Goal: Contribute content: Contribute content

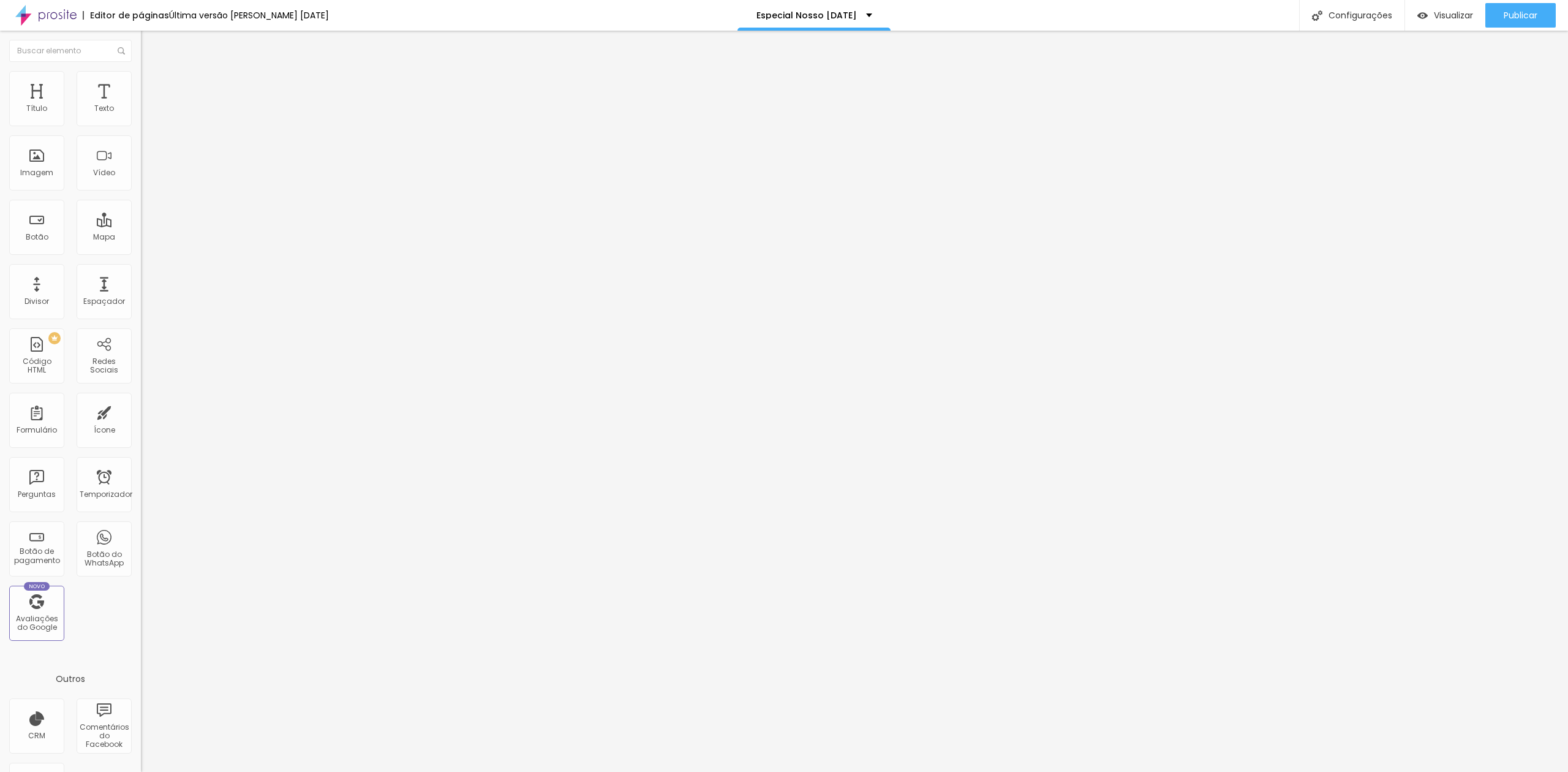
drag, startPoint x: 17, startPoint y: 46, endPoint x: 29, endPoint y: 45, distance: 12.0
click at [150, 46] on div "Editar nulo" at bounding box center [181, 45] width 63 height 10
click at [44, 177] on font "Imagem" at bounding box center [37, 172] width 33 height 11
click at [39, 174] on font "Imagem" at bounding box center [37, 172] width 33 height 11
drag, startPoint x: 40, startPoint y: 170, endPoint x: 52, endPoint y: 165, distance: 13.0
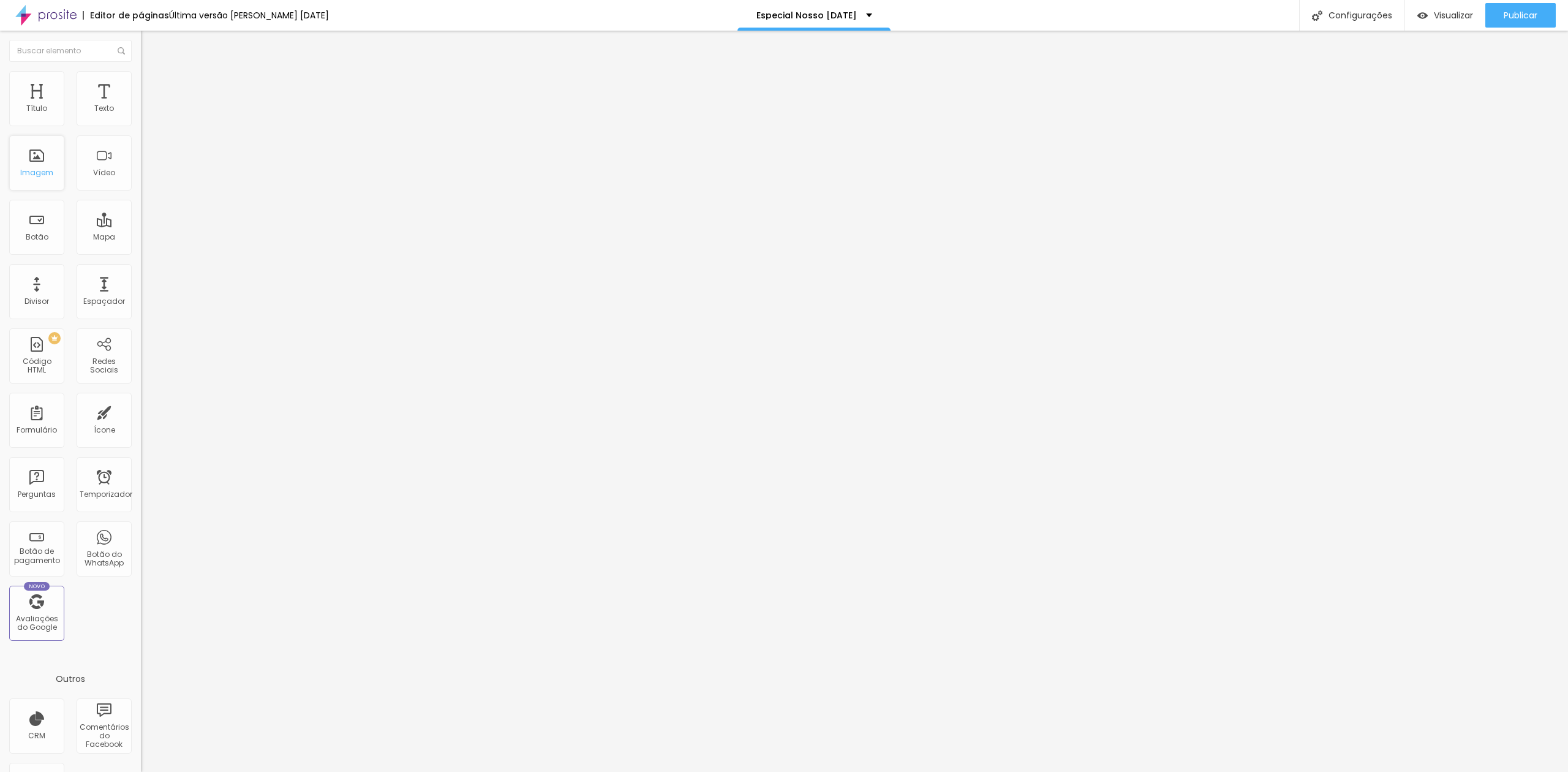
click at [40, 170] on font "Imagem" at bounding box center [37, 172] width 33 height 11
click at [148, 105] on font "Adicionar imagem" at bounding box center [184, 100] width 71 height 11
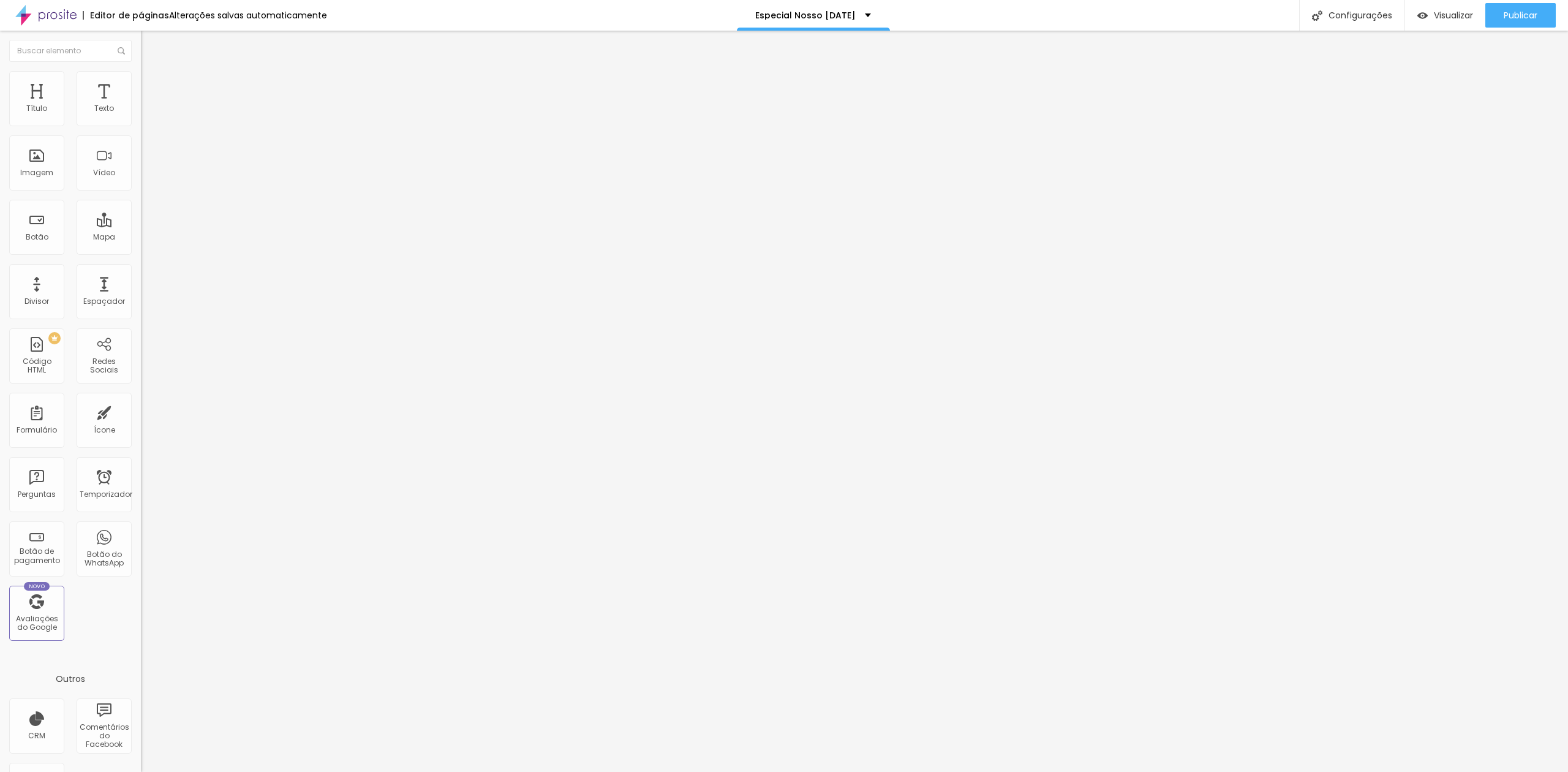
click at [148, 105] on font "Adicionar imagem" at bounding box center [184, 100] width 71 height 11
drag, startPoint x: 1282, startPoint y: 87, endPoint x: 1274, endPoint y: 88, distance: 8.1
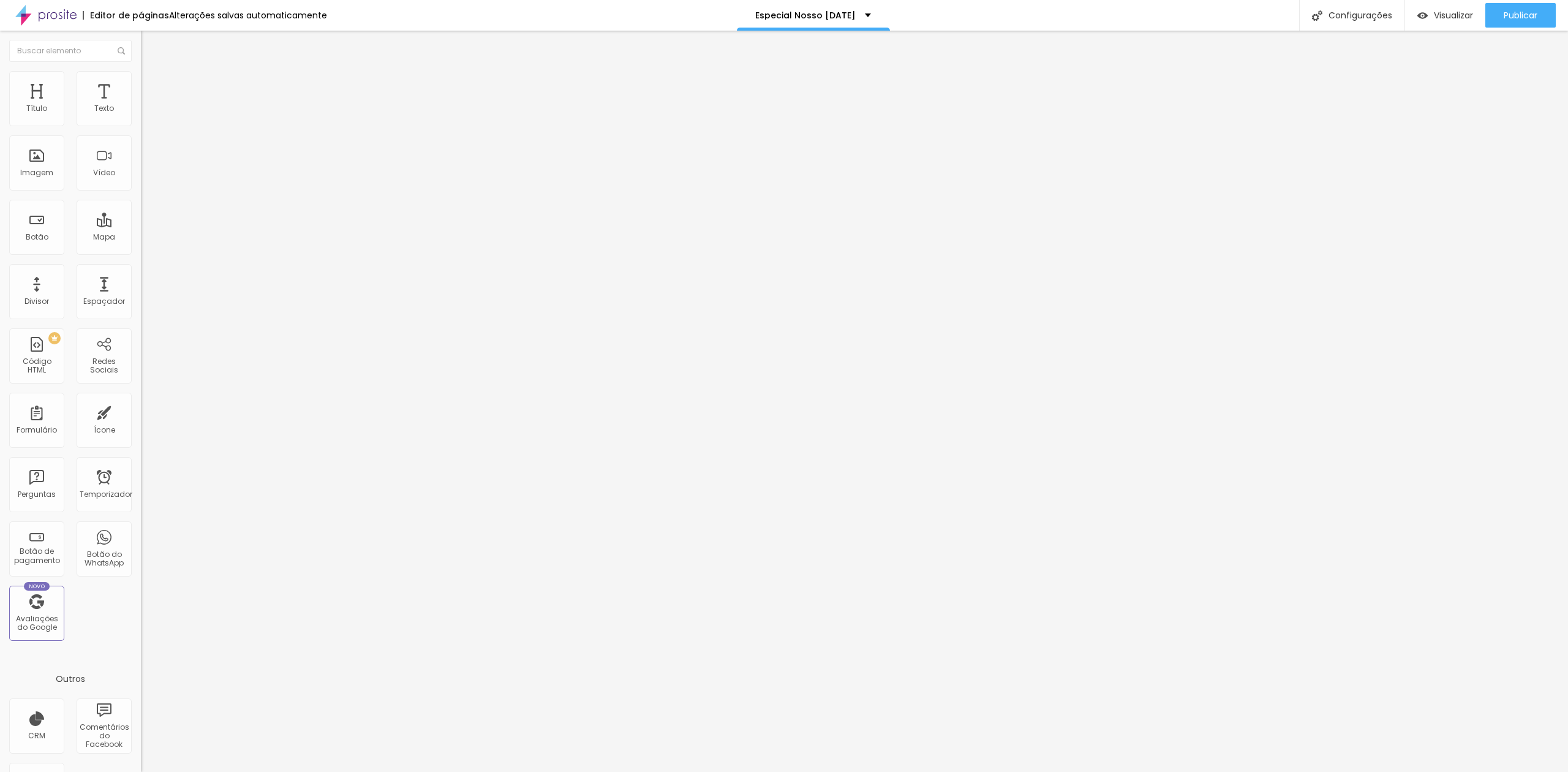
click at [148, 105] on font "Adicionar imagem" at bounding box center [184, 100] width 71 height 11
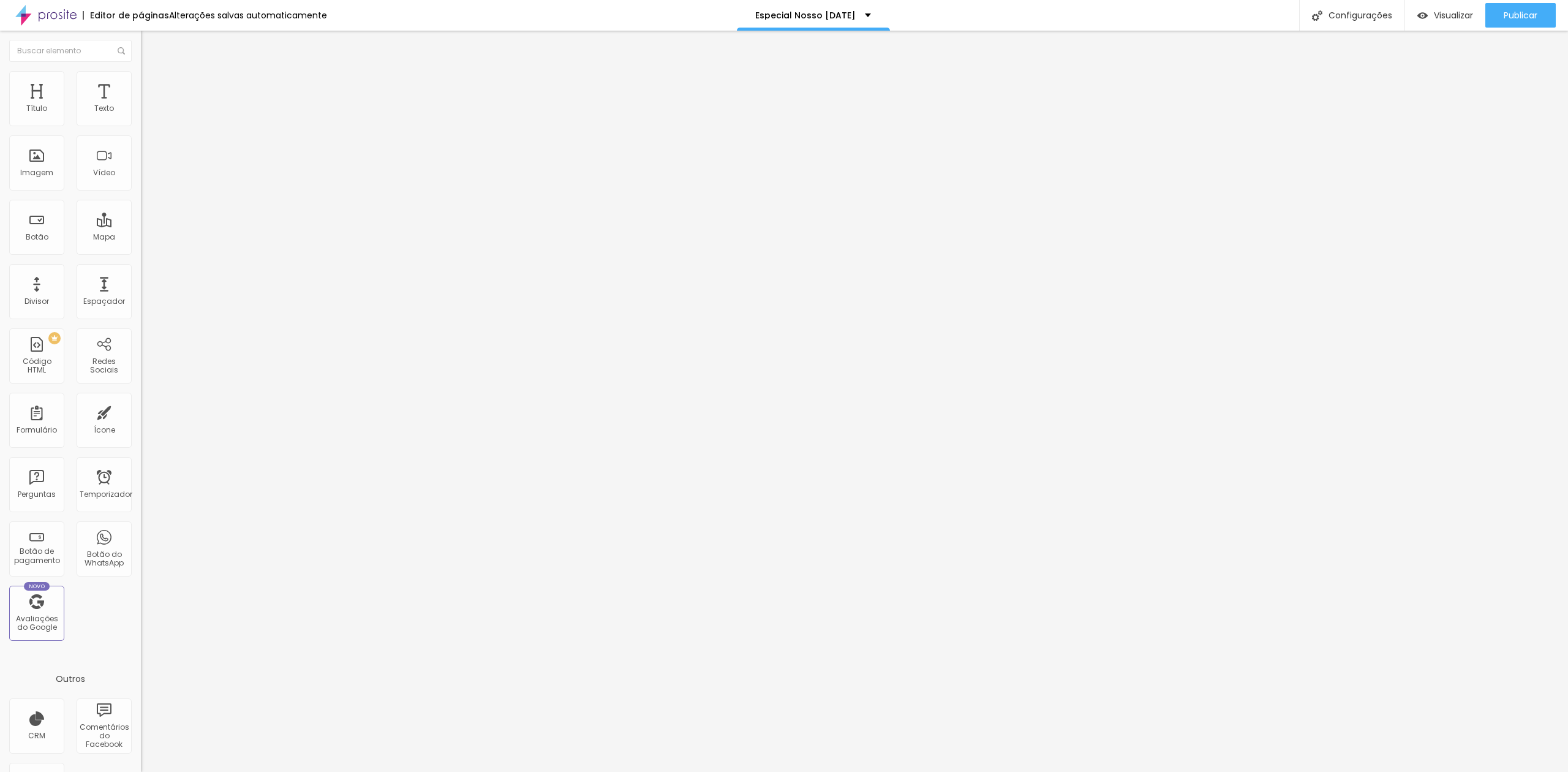
click at [148, 105] on font "Adicionar imagem" at bounding box center [184, 100] width 71 height 11
drag, startPoint x: 126, startPoint y: 192, endPoint x: 136, endPoint y: 188, distance: 10.8
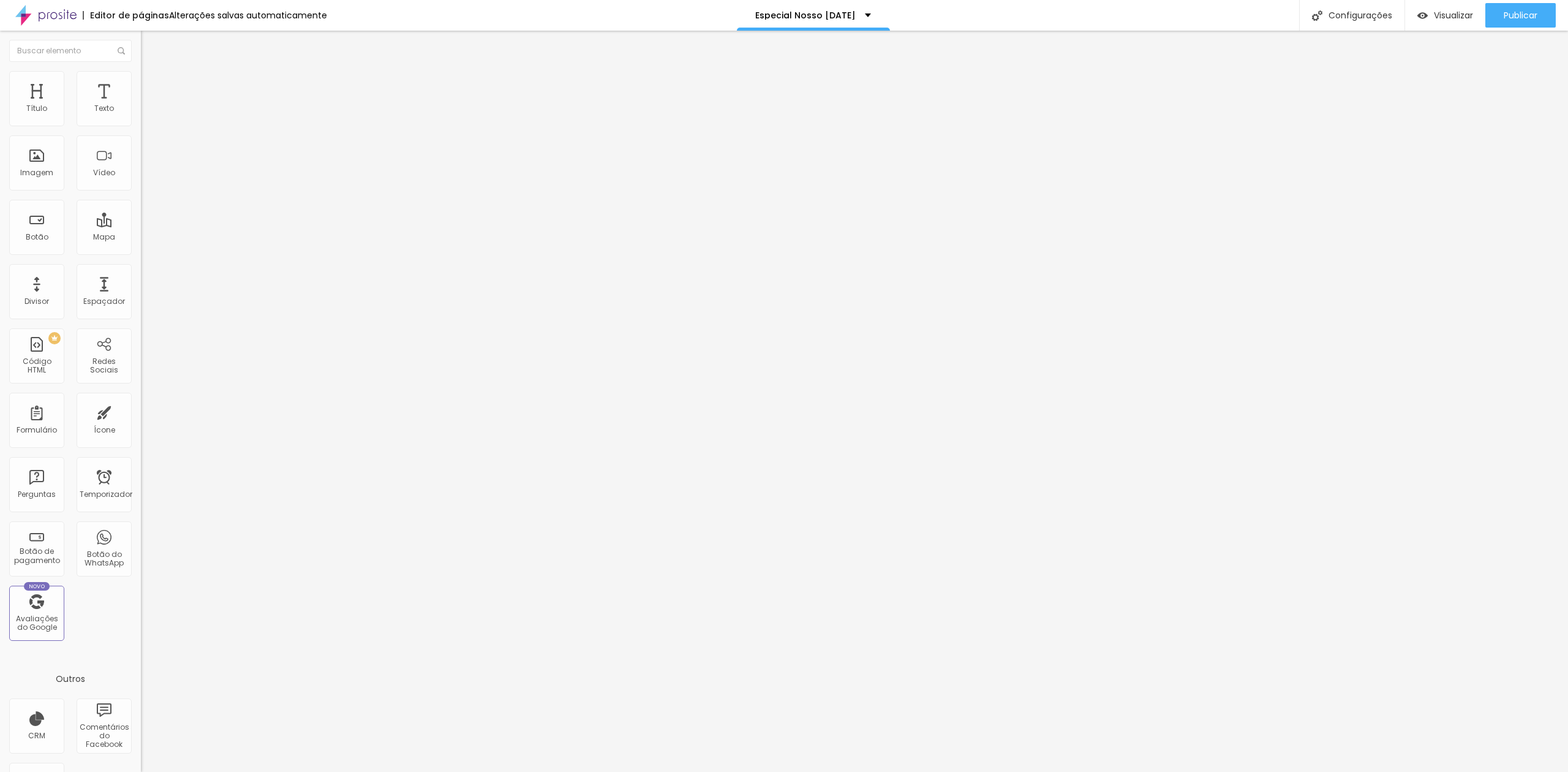
click at [148, 105] on font "Adicionar imagem" at bounding box center [184, 100] width 71 height 11
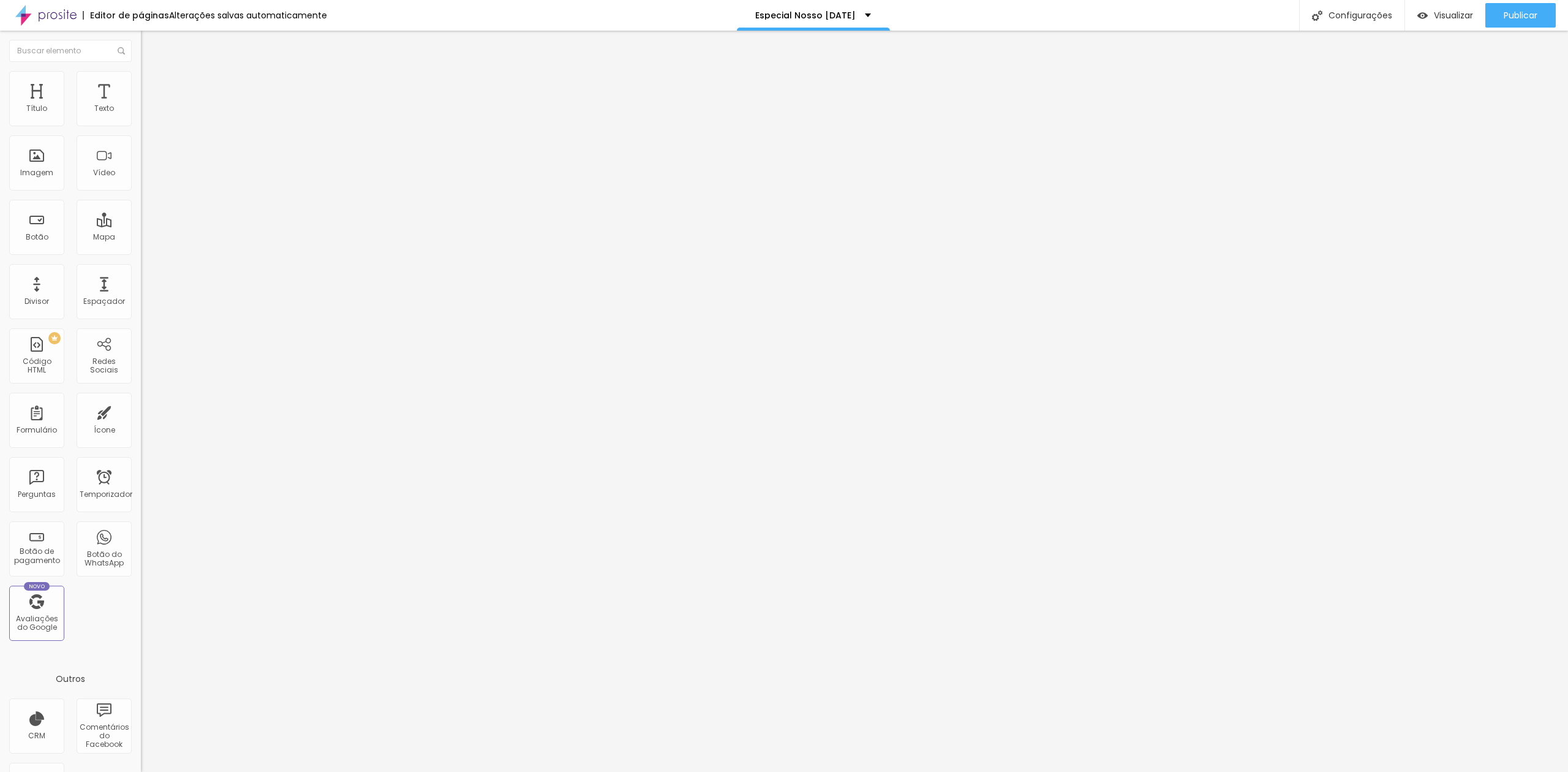
drag, startPoint x: 62, startPoint y: 151, endPoint x: 91, endPoint y: 145, distance: 29.6
click at [141, 104] on div "Adicionar imagem" at bounding box center [212, 100] width 141 height 9
click at [148, 105] on font "Adicionar imagem" at bounding box center [184, 100] width 71 height 11
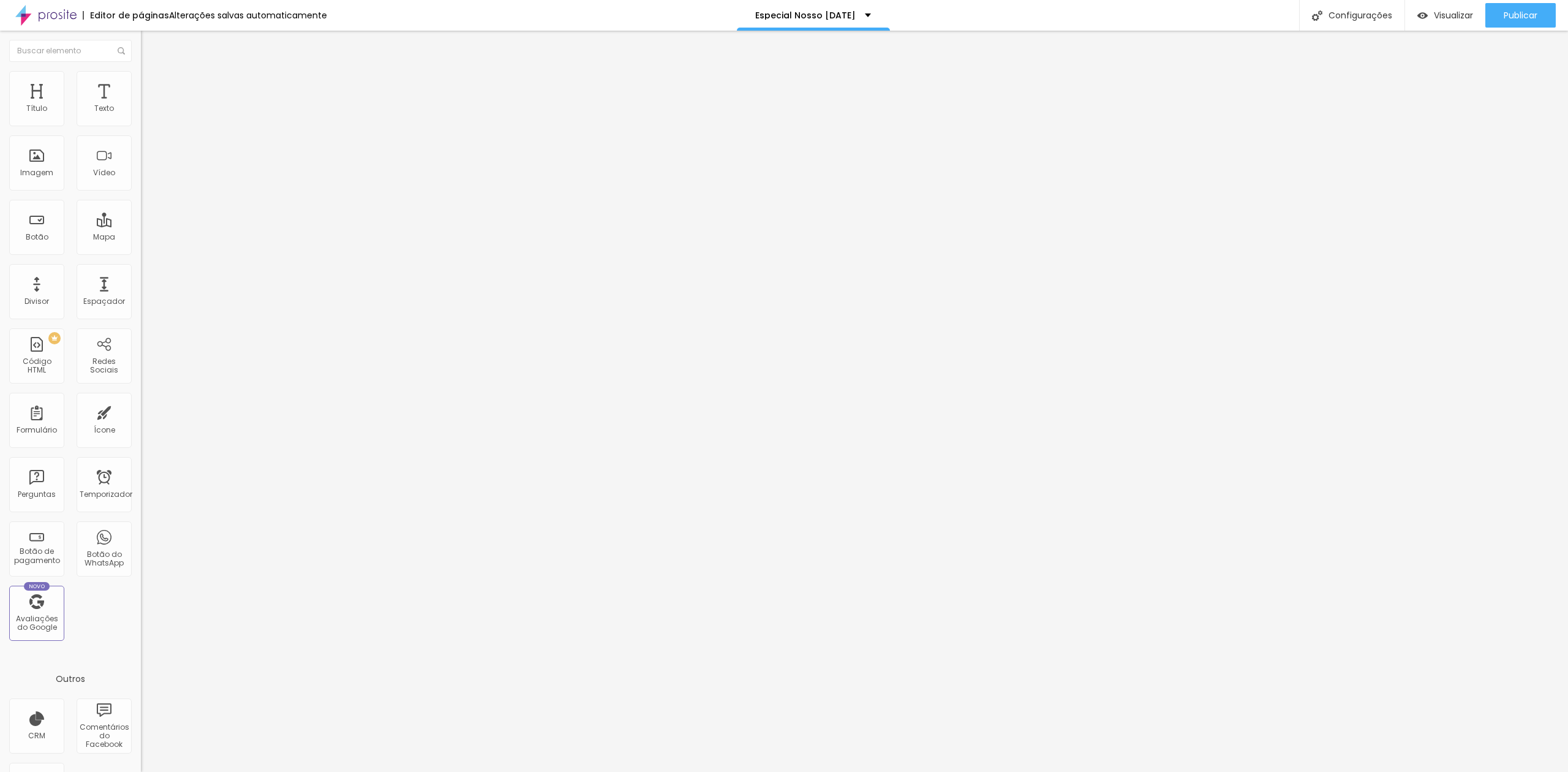
drag, startPoint x: 0, startPoint y: 46, endPoint x: 18, endPoint y: 45, distance: 18.0
click at [141, 46] on button "Editar nulo" at bounding box center [212, 45] width 141 height 29
click at [148, 105] on font "Adicionar imagem" at bounding box center [184, 100] width 71 height 11
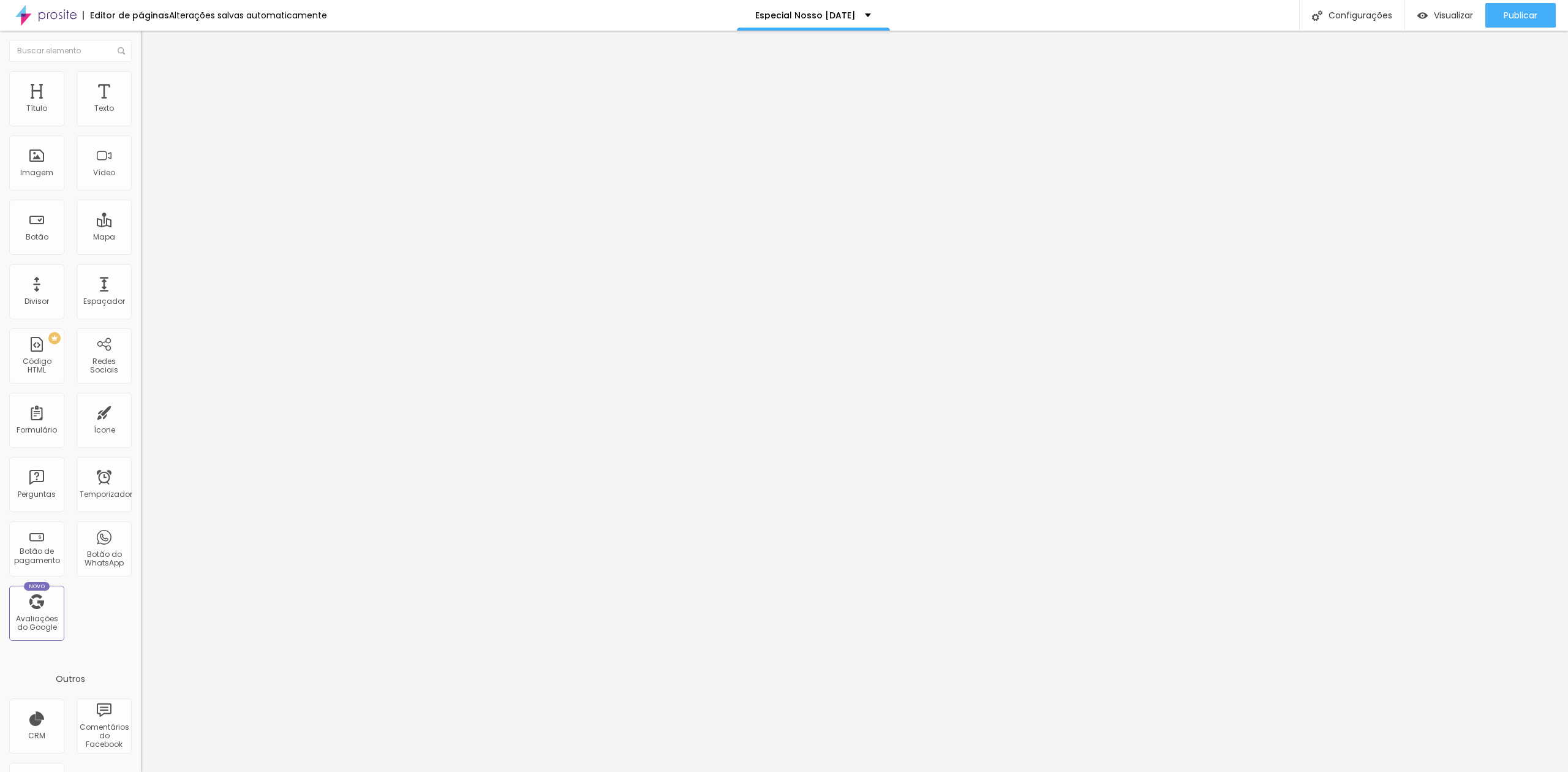
click at [148, 105] on font "Adicionar imagem" at bounding box center [184, 100] width 71 height 11
click at [150, 42] on img "button" at bounding box center [154, 45] width 10 height 10
drag, startPoint x: 69, startPoint y: 164, endPoint x: 75, endPoint y: 158, distance: 8.5
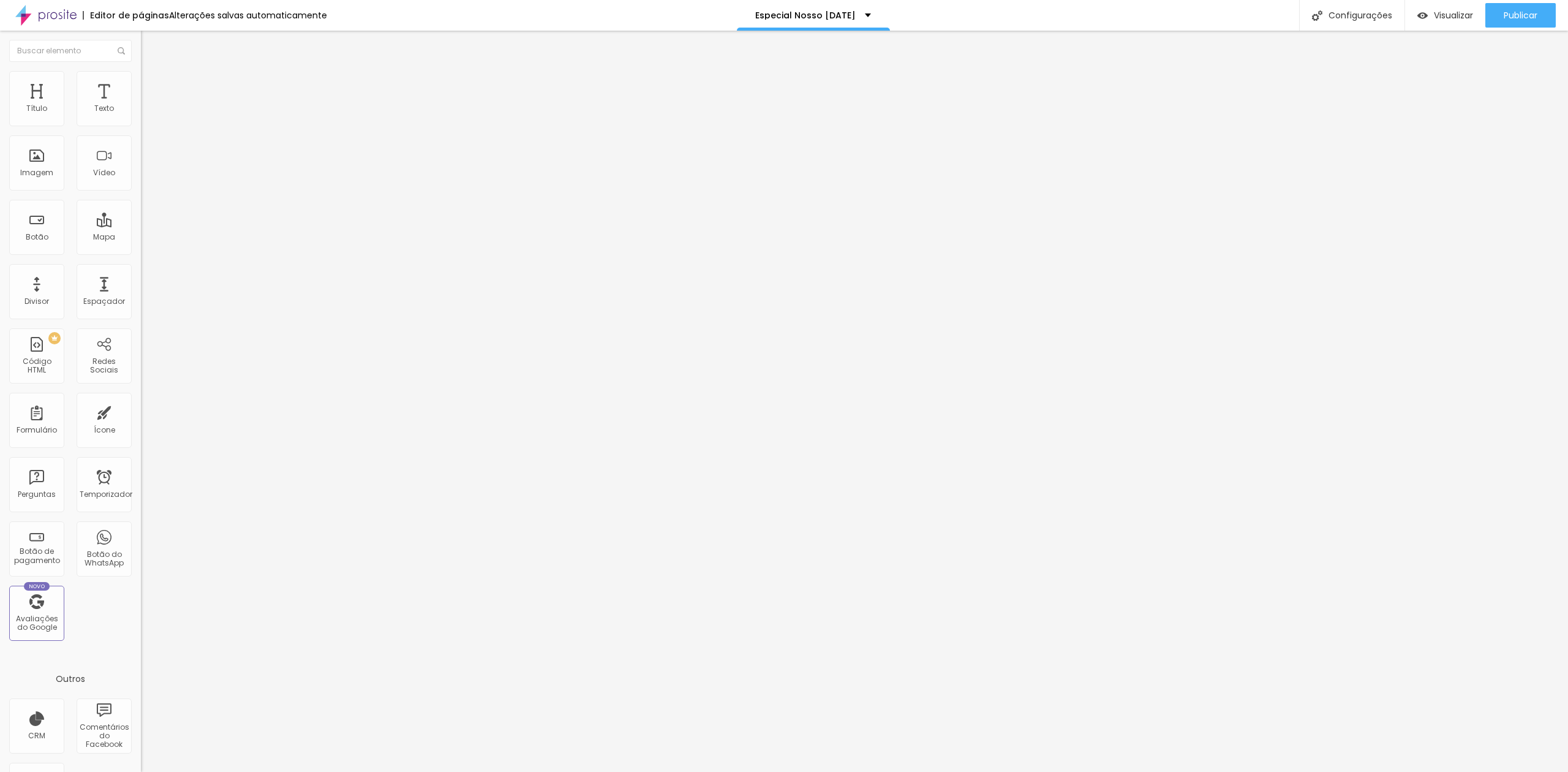
click at [141, 104] on div "Adicionar imagem" at bounding box center [212, 100] width 141 height 9
click at [141, 105] on span "Adicionar imagem" at bounding box center [180, 100] width 79 height 11
drag, startPoint x: 354, startPoint y: 198, endPoint x: 356, endPoint y: 206, distance: 8.2
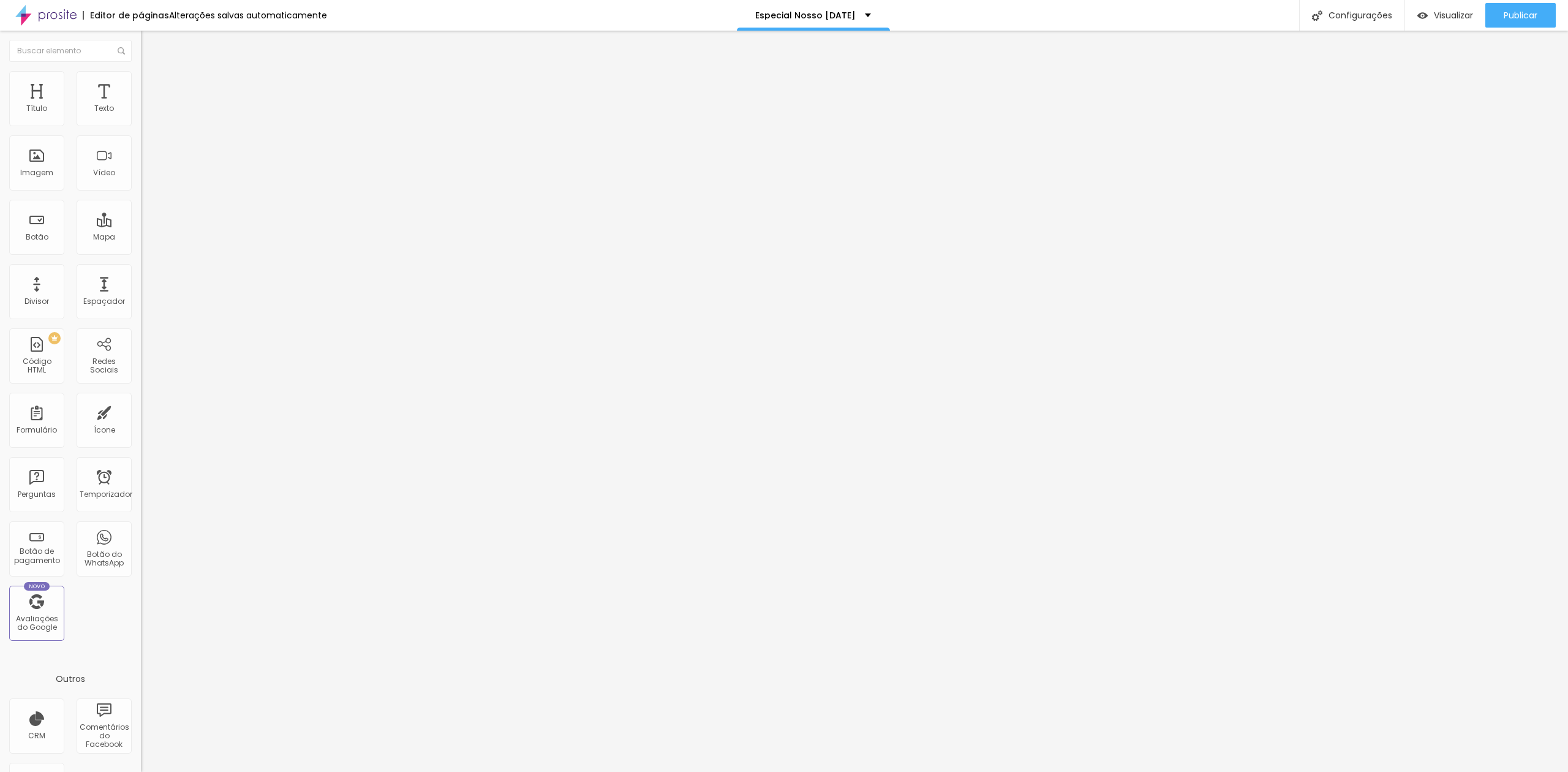
click at [148, 105] on font "Adicionar imagem" at bounding box center [184, 100] width 71 height 11
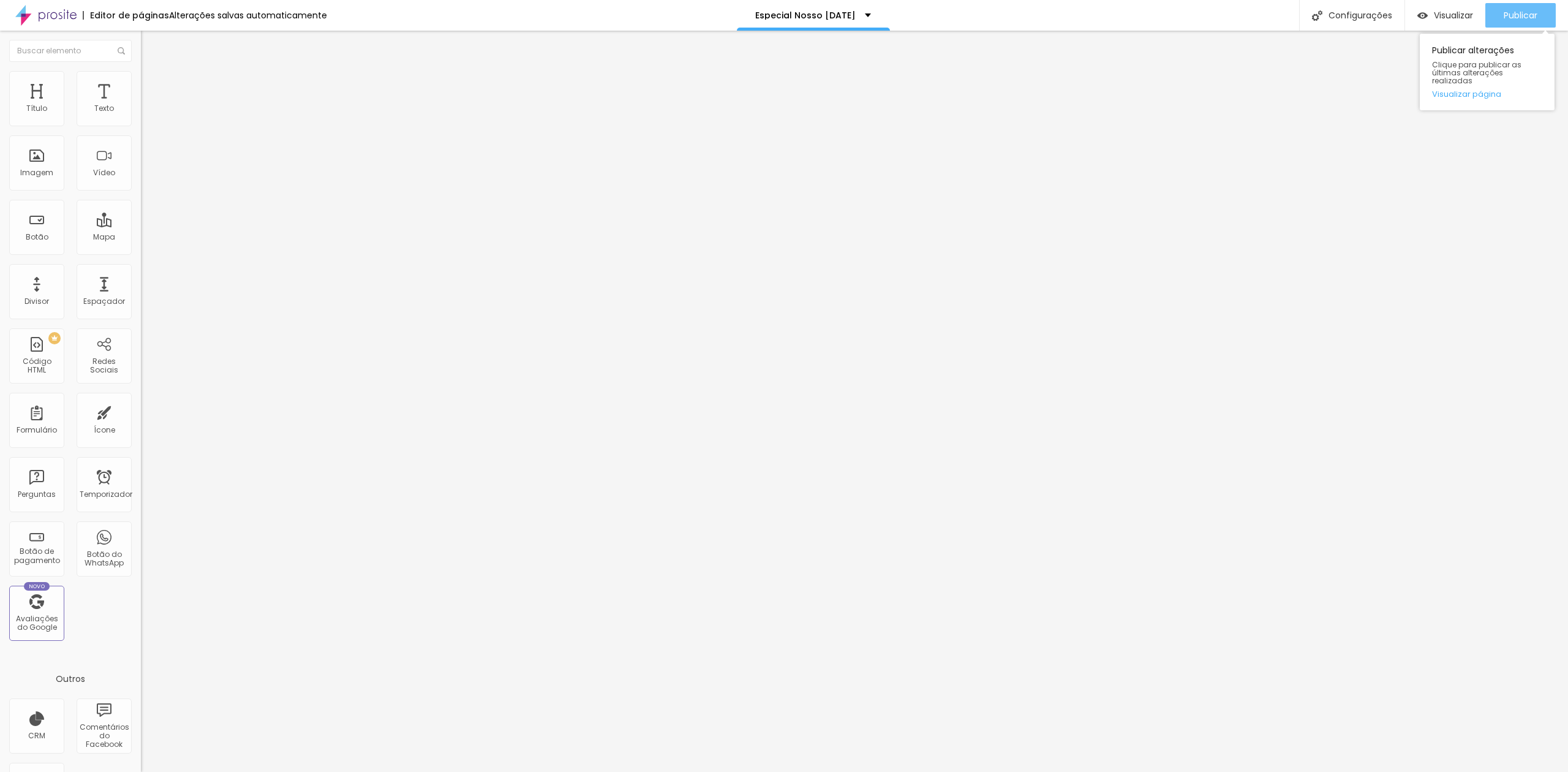
click at [1523, 18] on font "Publicar" at bounding box center [1521, 15] width 34 height 12
click at [148, 105] on font "Trocar imagem" at bounding box center [178, 100] width 60 height 11
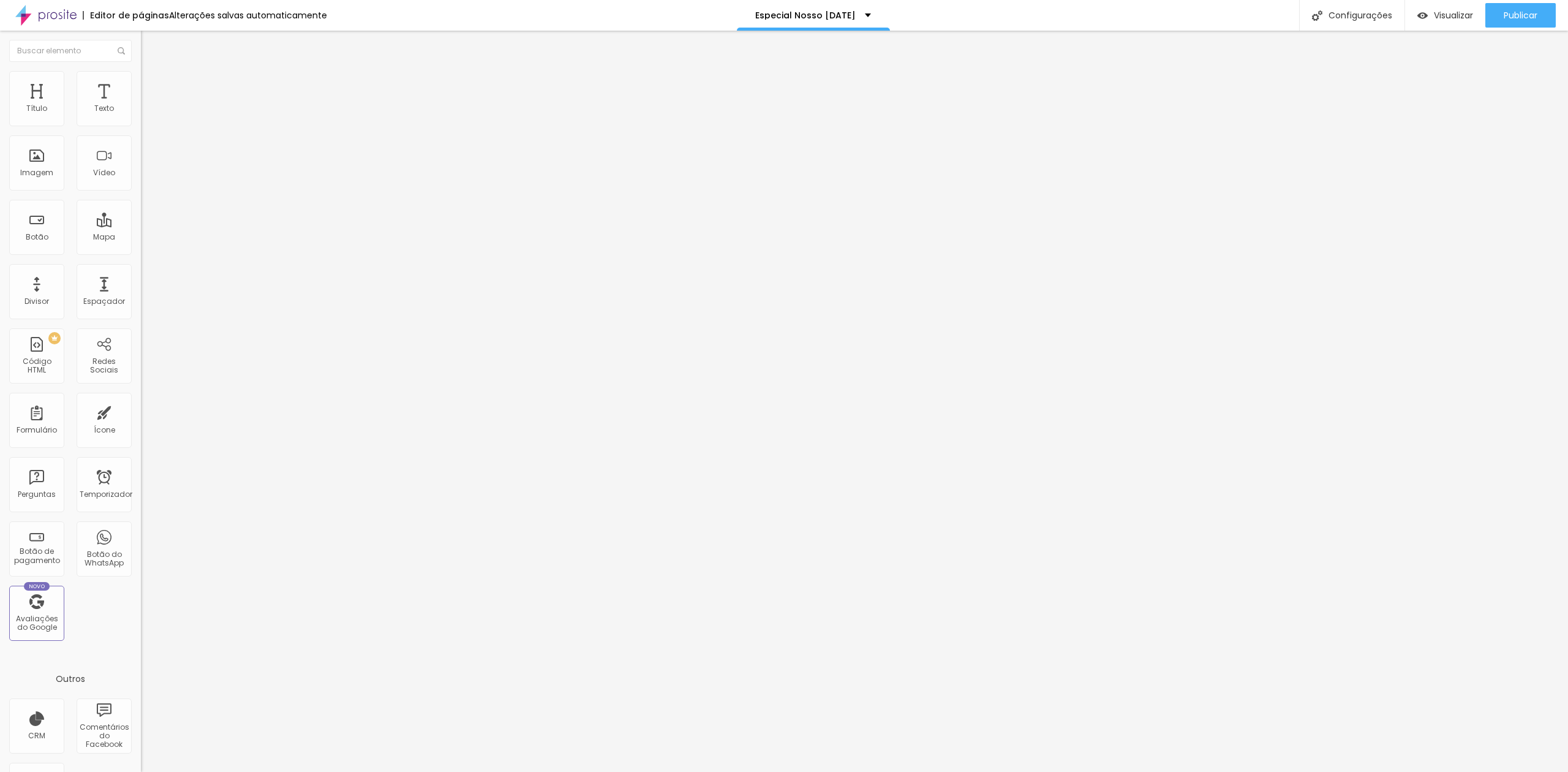
click at [148, 105] on font "Trocar imagem" at bounding box center [178, 100] width 60 height 11
click at [280, 771] on div at bounding box center [784, 779] width 1568 height 0
click at [282, 771] on div at bounding box center [784, 779] width 1568 height 0
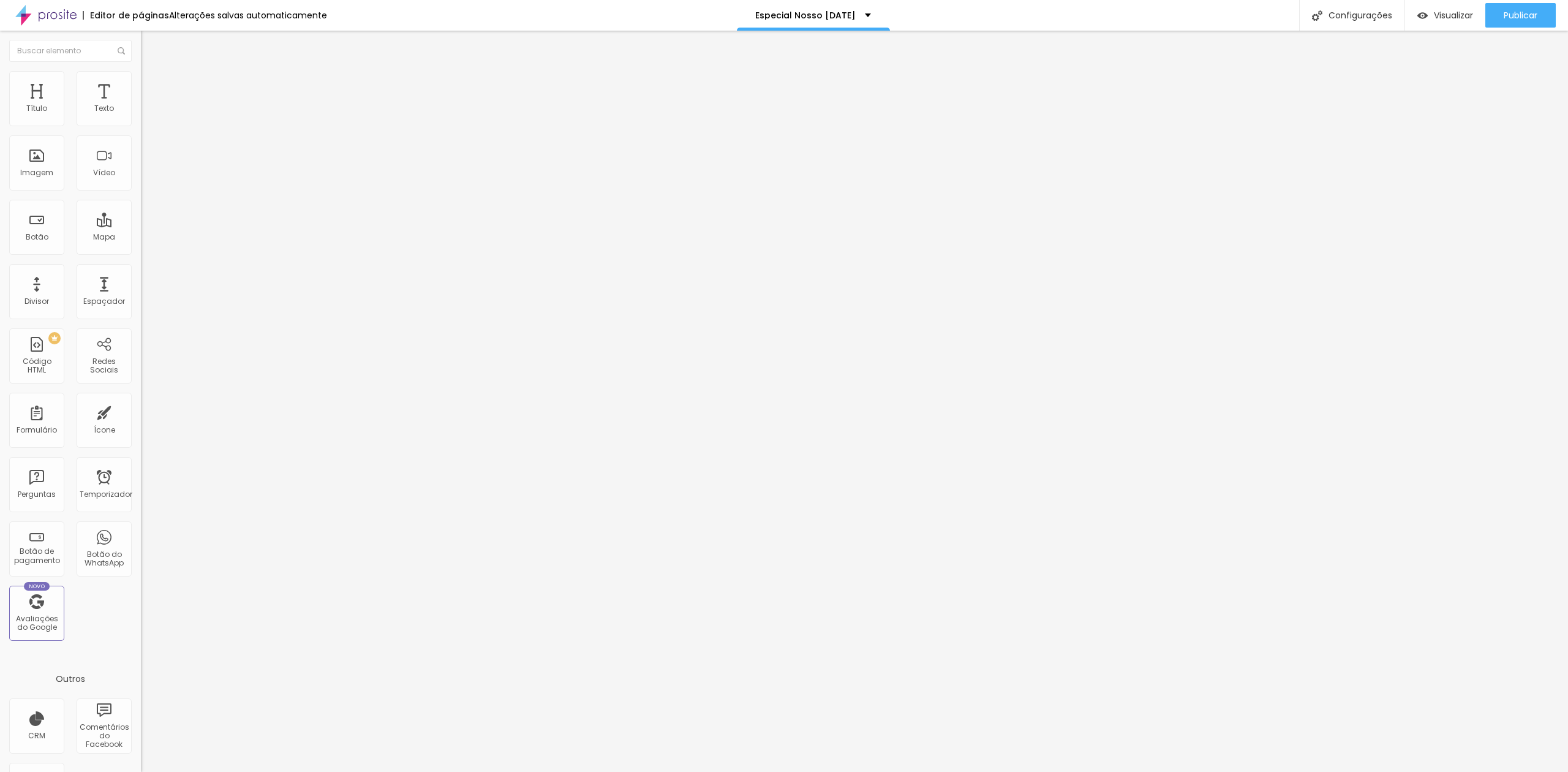
drag, startPoint x: 282, startPoint y: 711, endPoint x: 295, endPoint y: 710, distance: 13.0
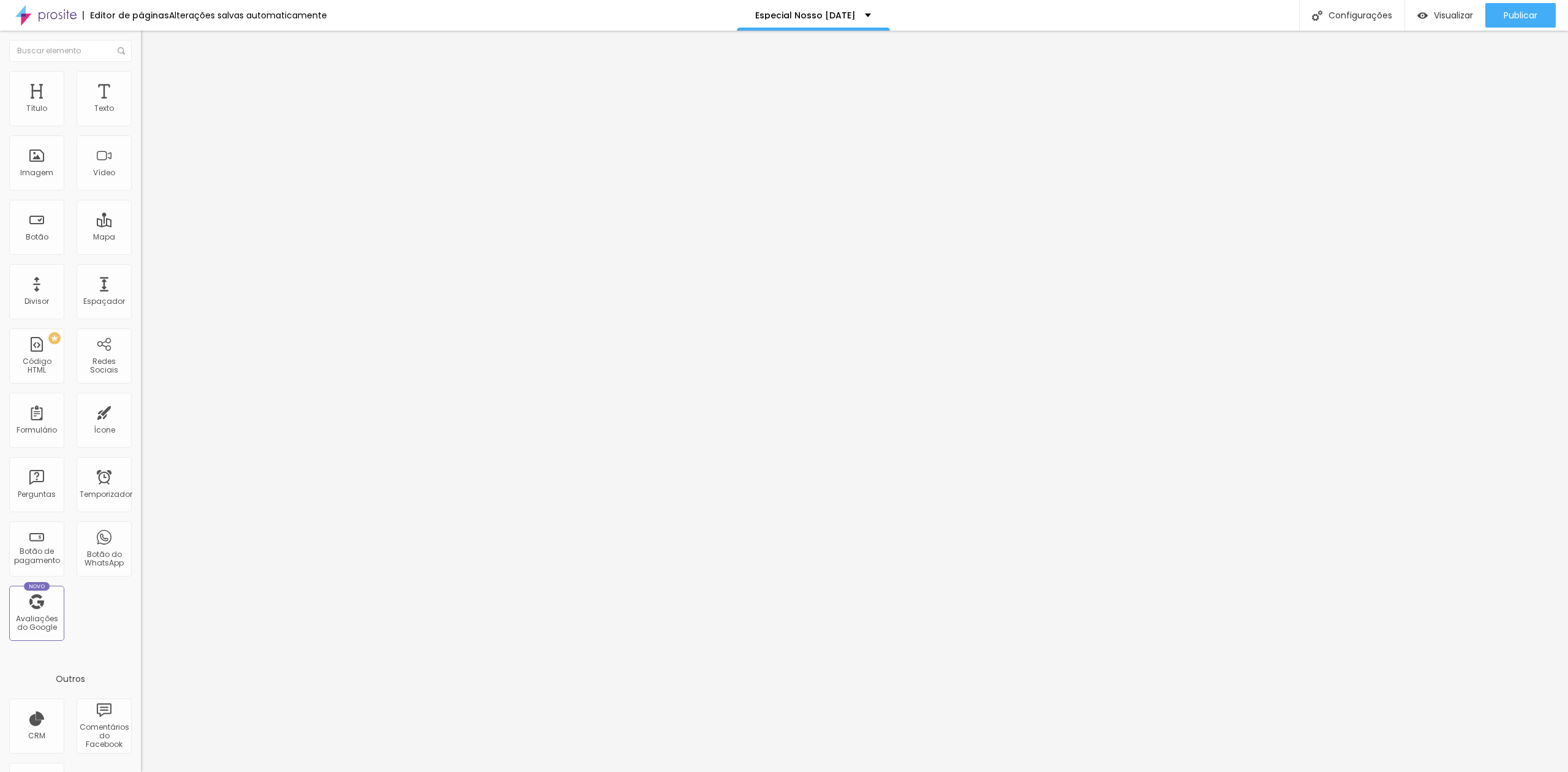
drag, startPoint x: 893, startPoint y: 435, endPoint x: 908, endPoint y: 435, distance: 15.0
drag, startPoint x: 903, startPoint y: 519, endPoint x: 924, endPoint y: 515, distance: 21.4
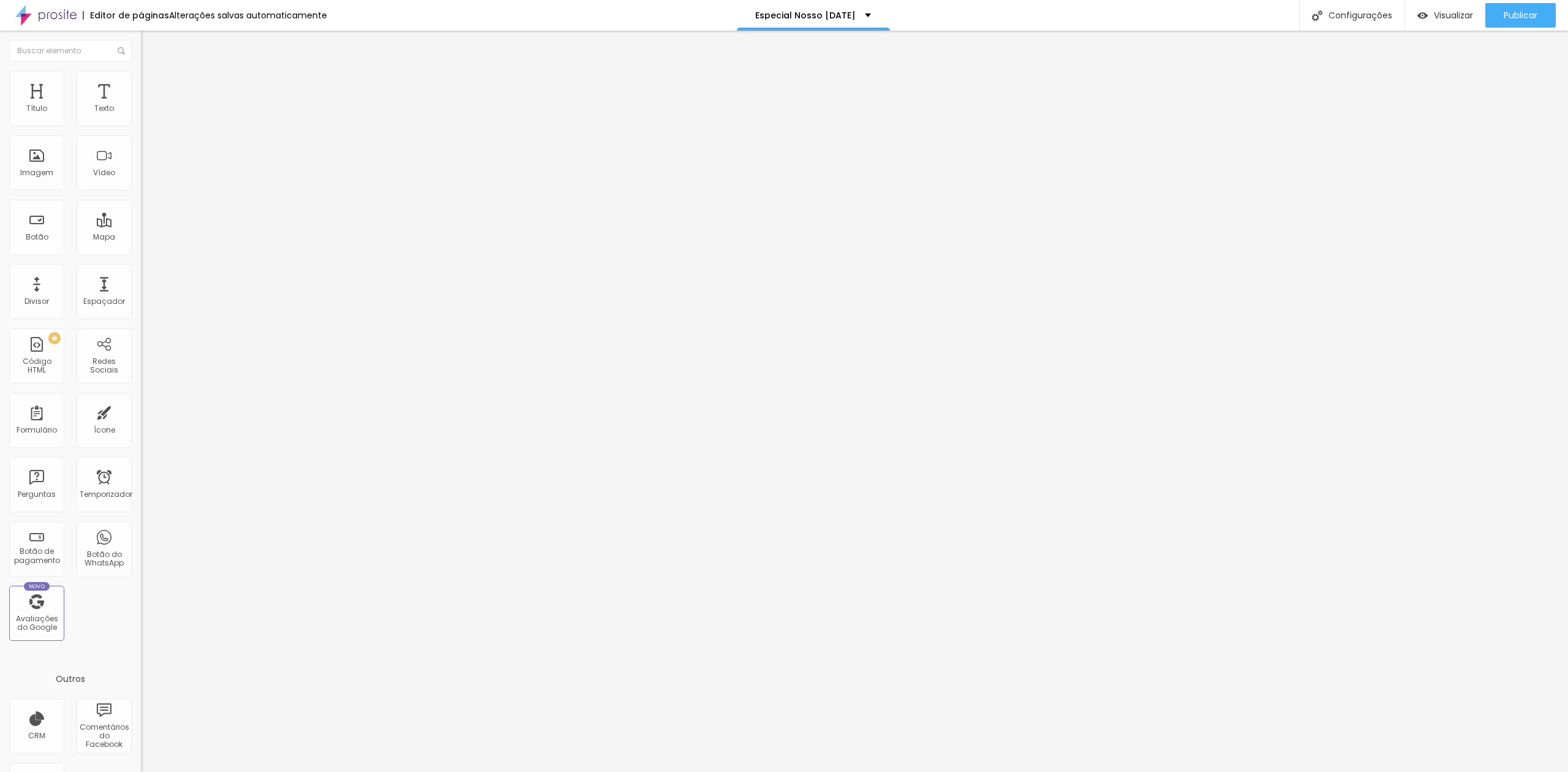
drag, startPoint x: 890, startPoint y: 425, endPoint x: 900, endPoint y: 427, distance: 10.2
drag, startPoint x: 818, startPoint y: 519, endPoint x: 862, endPoint y: 509, distance: 45.1
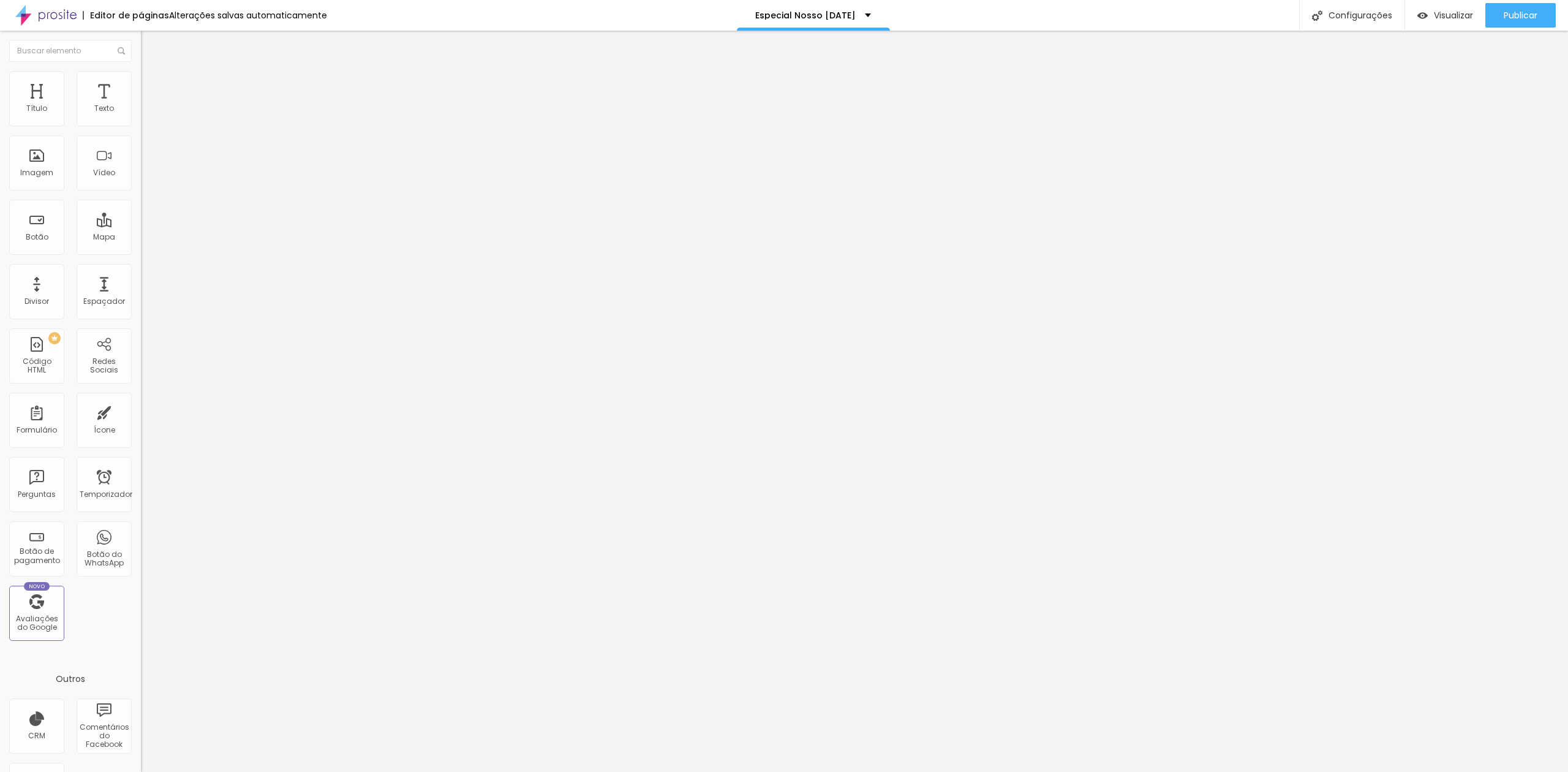
drag, startPoint x: 502, startPoint y: 525, endPoint x: 610, endPoint y: 511, distance: 108.9
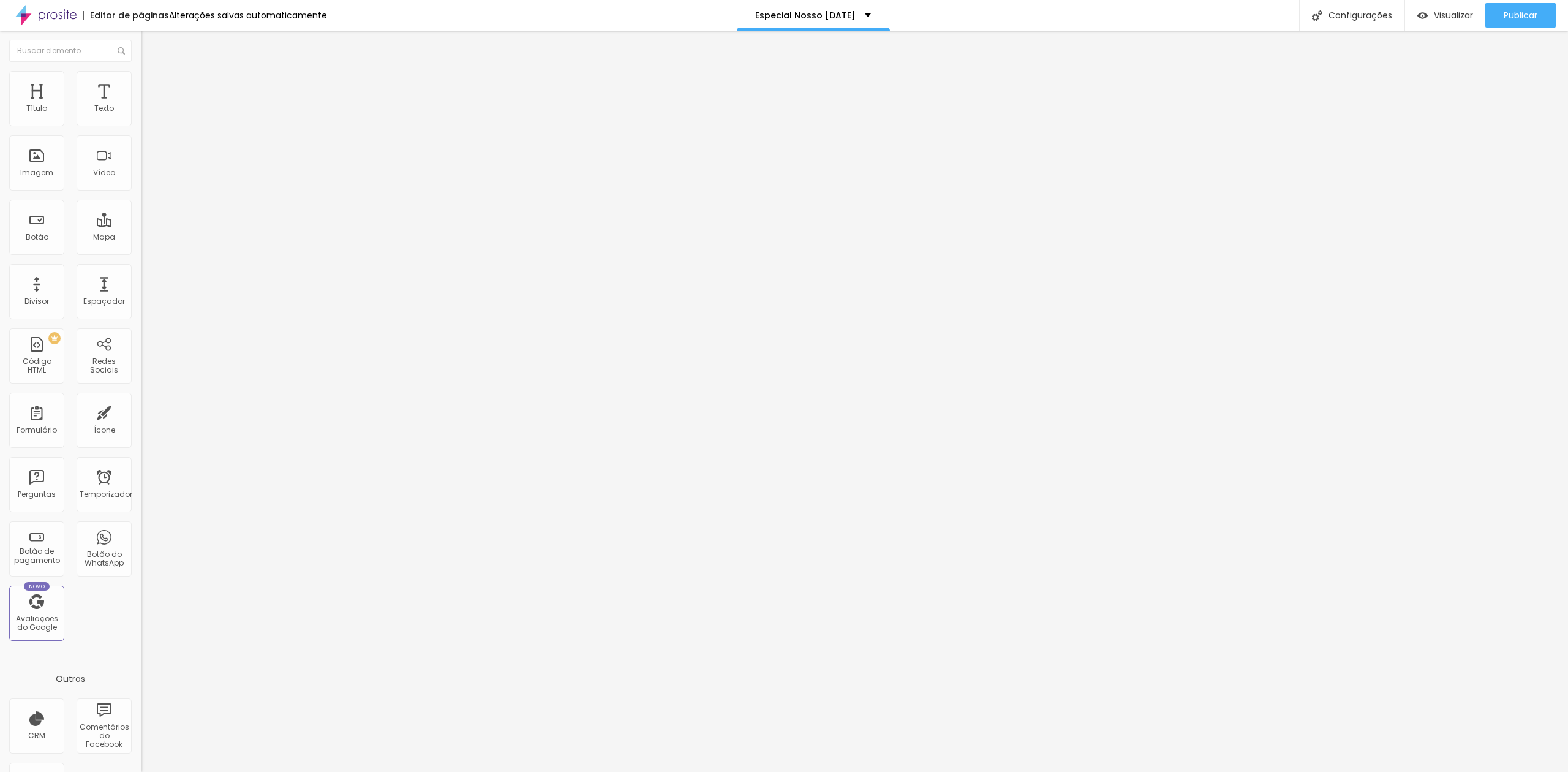
drag, startPoint x: 892, startPoint y: 425, endPoint x: 873, endPoint y: 435, distance: 21.5
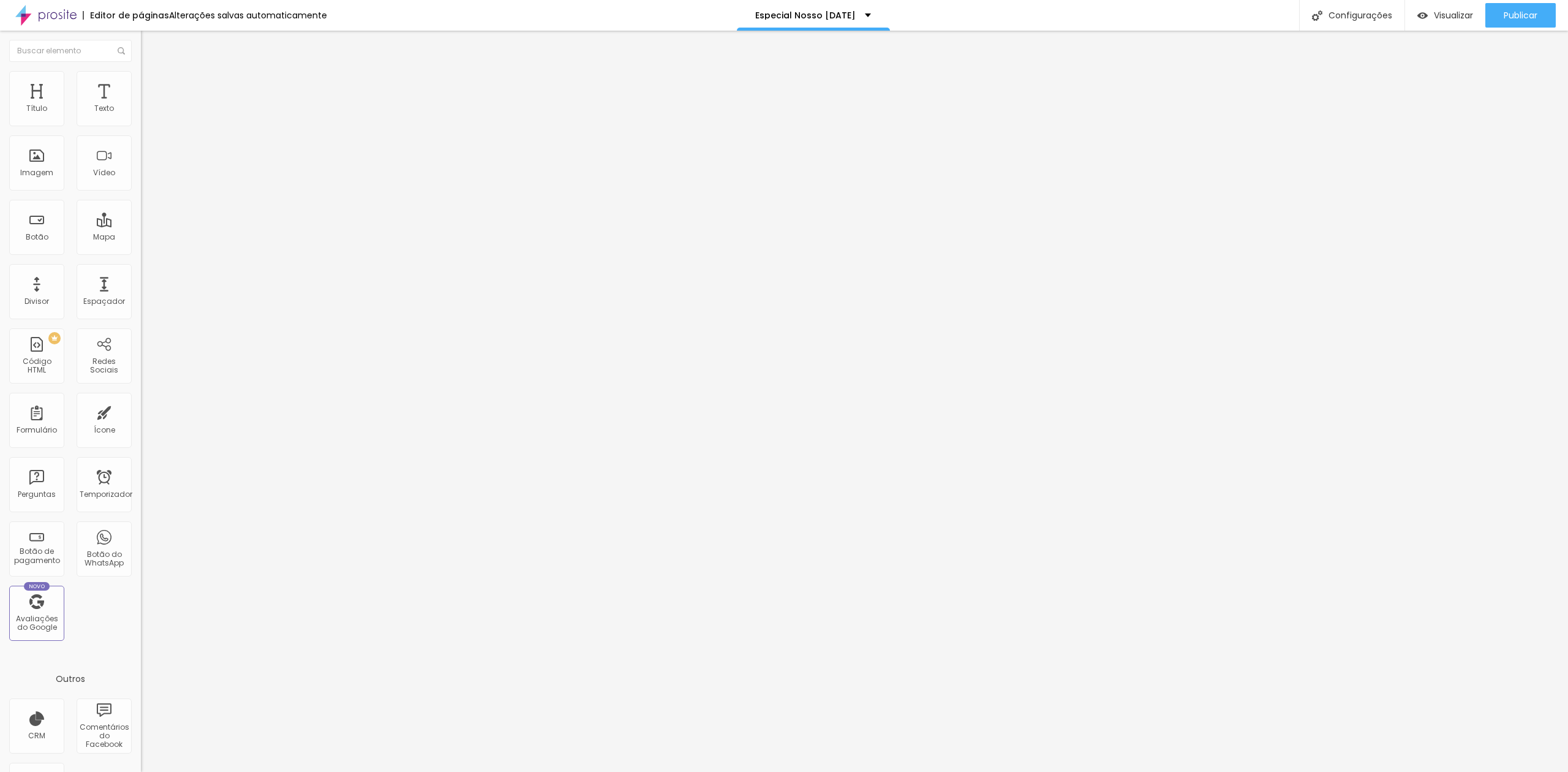
drag, startPoint x: 1365, startPoint y: 278, endPoint x: 1357, endPoint y: 278, distance: 8.0
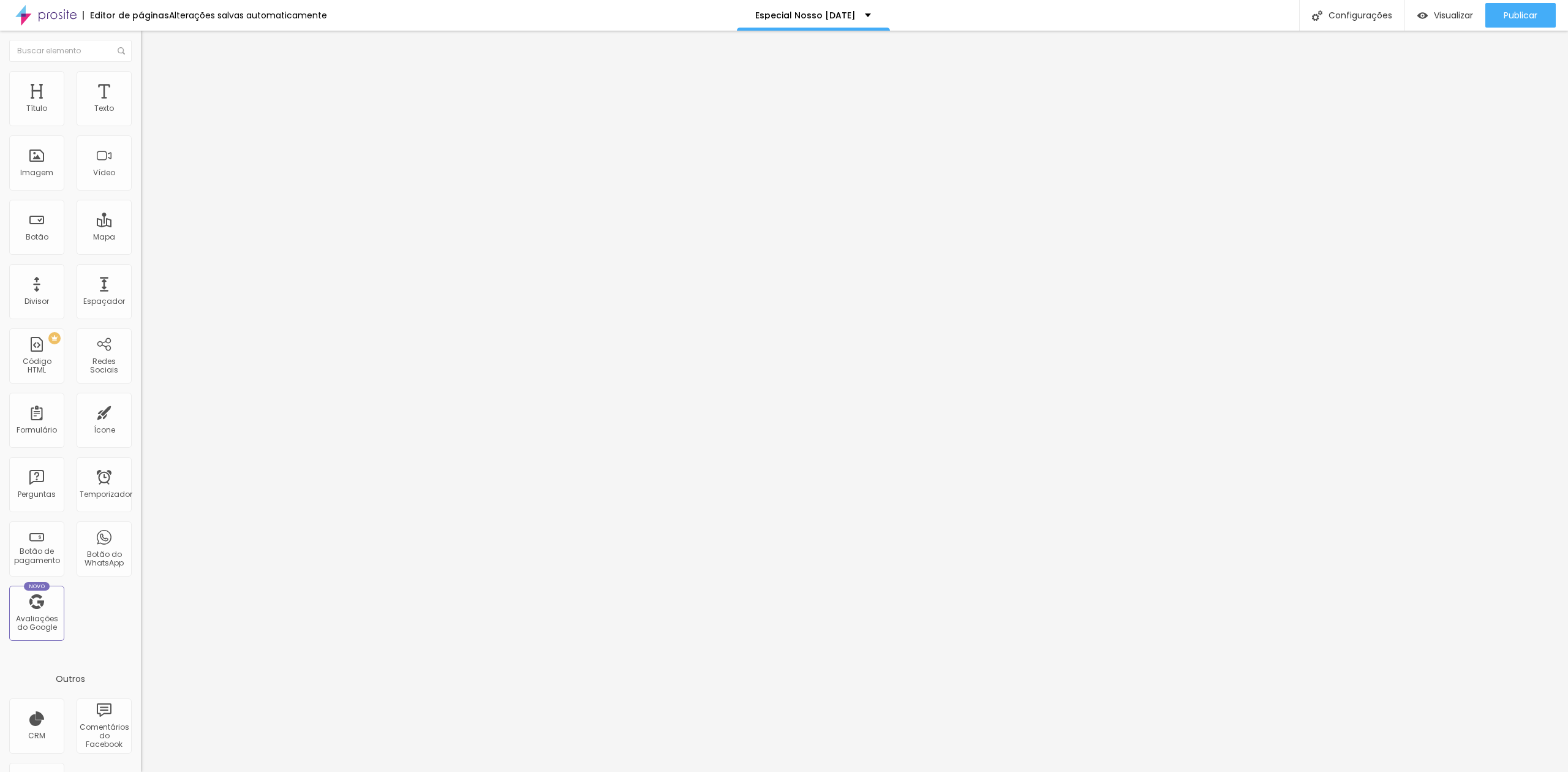
click at [213, 771] on div at bounding box center [784, 779] width 1568 height 0
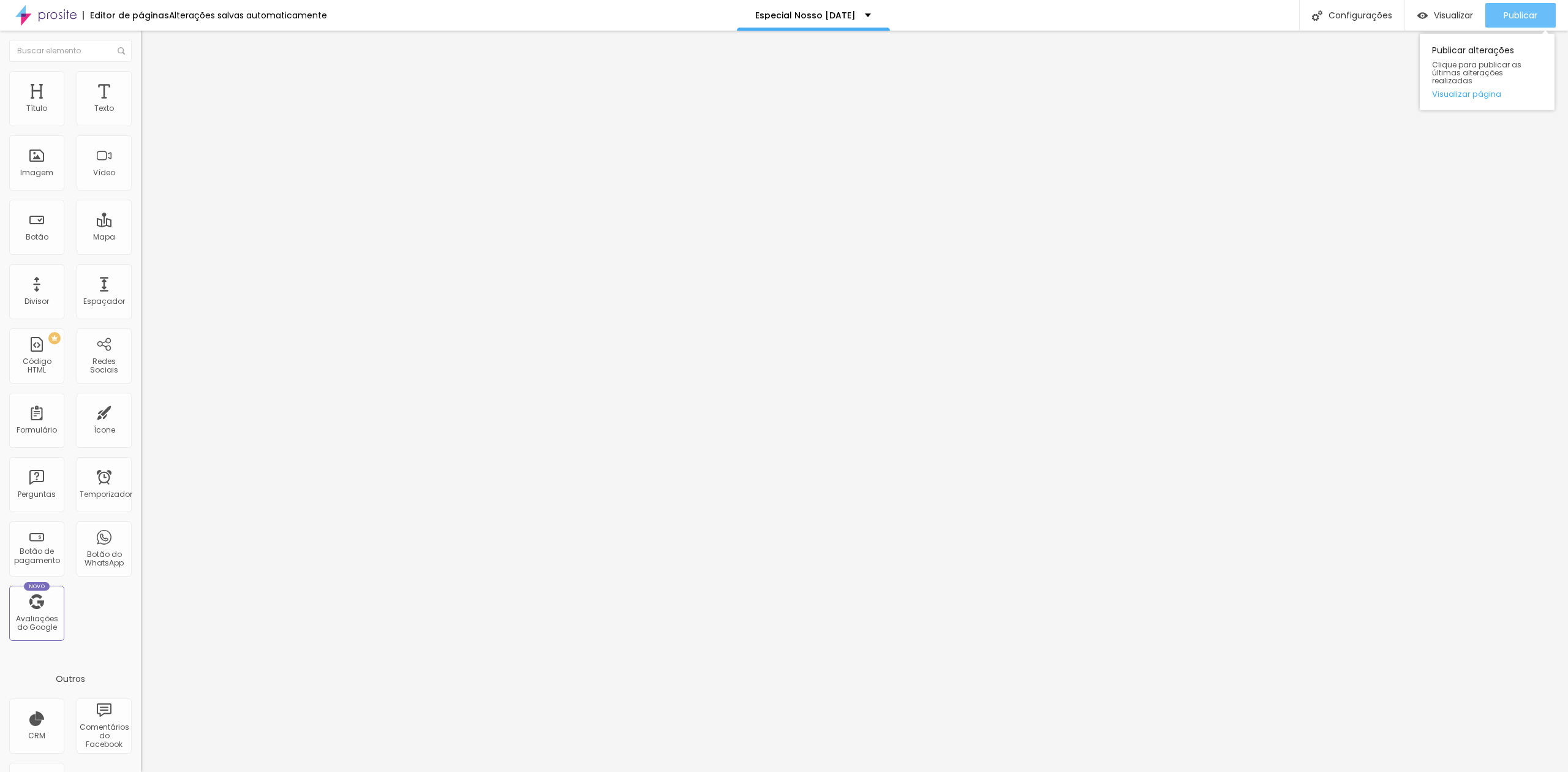
click at [1523, 10] on font "Publicar" at bounding box center [1521, 15] width 34 height 12
click at [148, 105] on font "Trocar imagem" at bounding box center [178, 100] width 60 height 11
drag, startPoint x: 67, startPoint y: 173, endPoint x: 83, endPoint y: 173, distance: 16.0
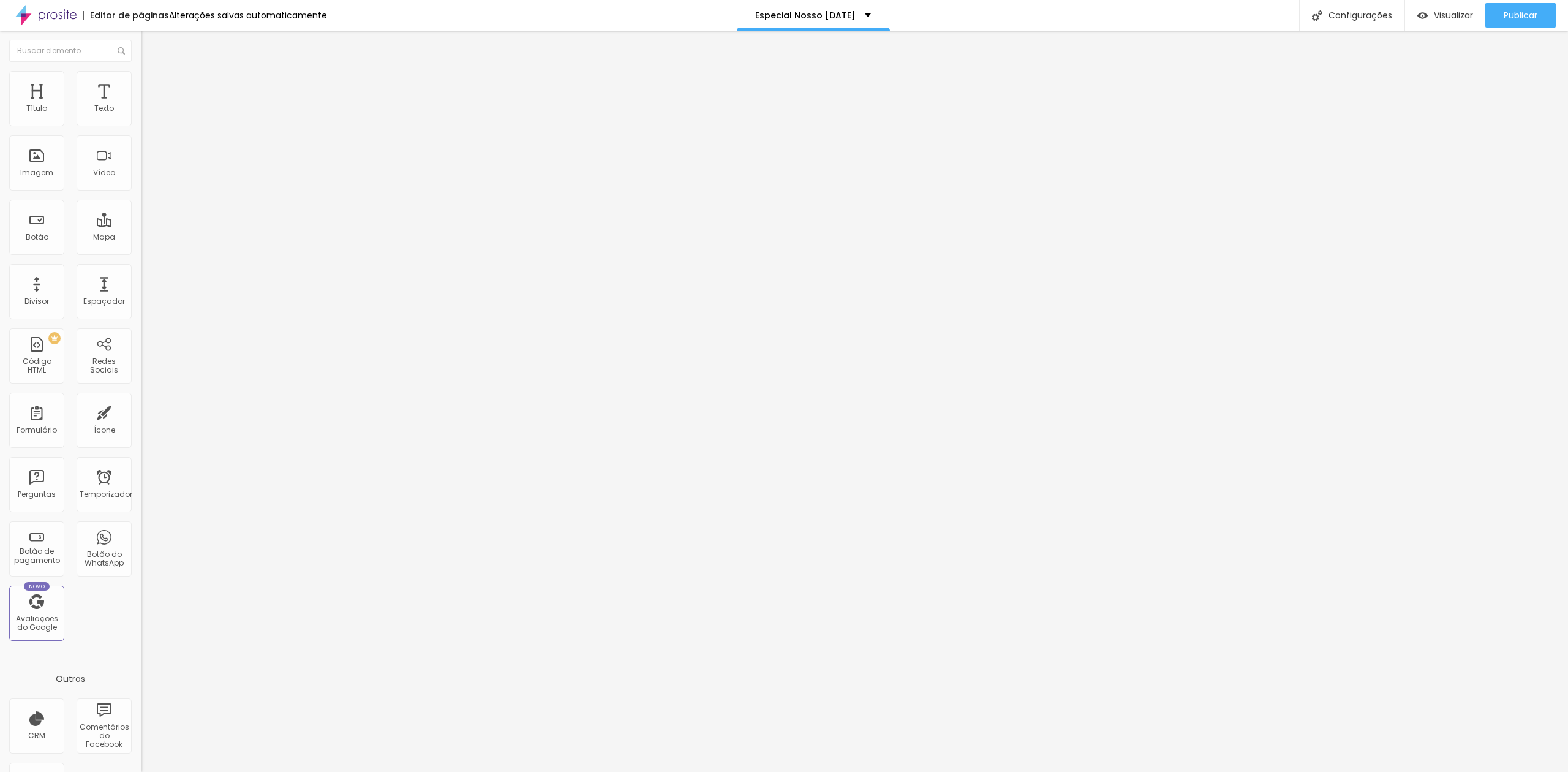
click at [148, 105] on font "Trocar imagem" at bounding box center [178, 100] width 60 height 11
drag, startPoint x: 85, startPoint y: 172, endPoint x: 95, endPoint y: 170, distance: 10.2
click at [148, 105] on font "Trocar imagem" at bounding box center [178, 100] width 60 height 11
drag, startPoint x: 151, startPoint y: 195, endPoint x: 178, endPoint y: 187, distance: 28.2
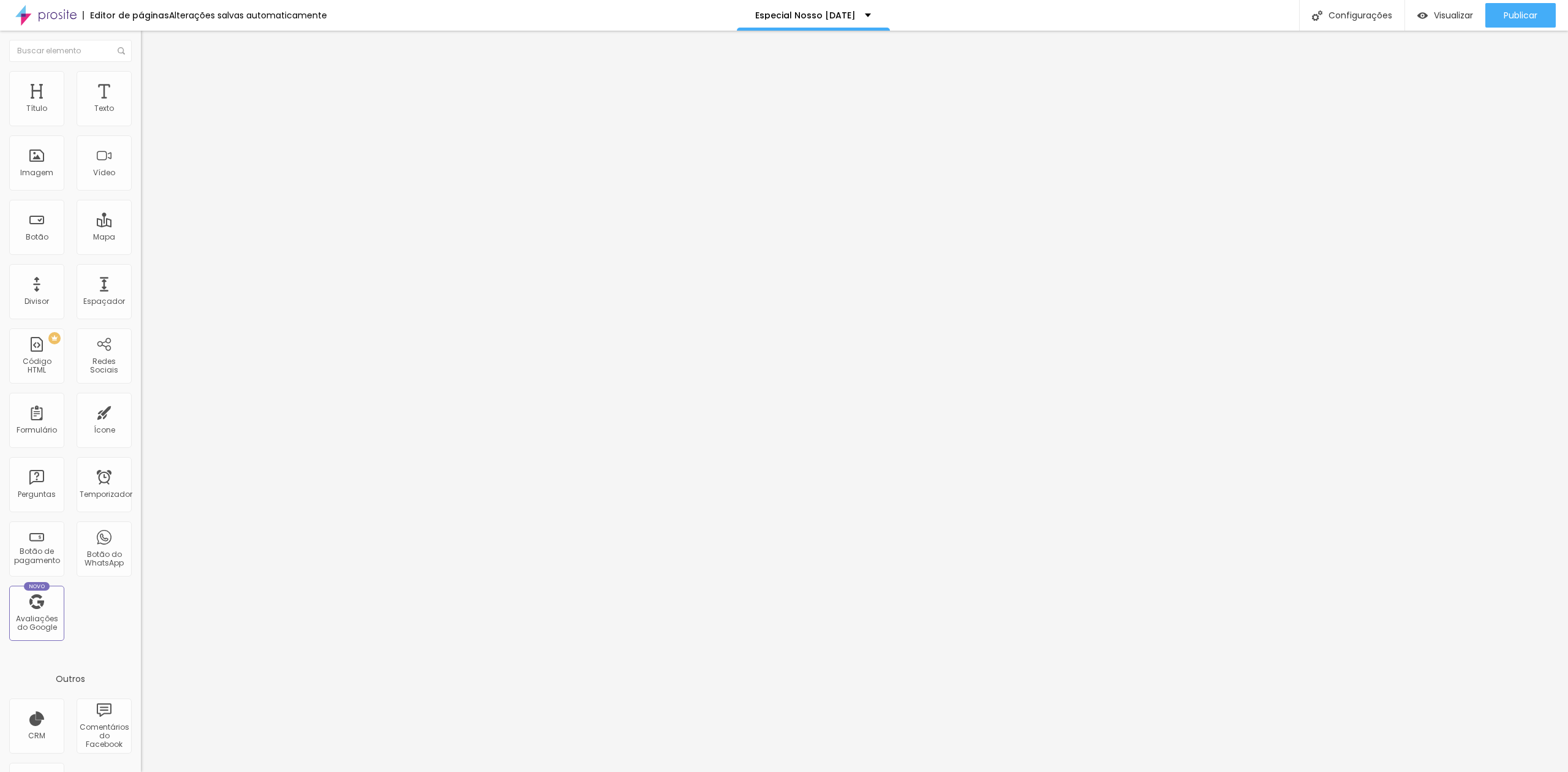
click at [1531, 13] on font "Publicar" at bounding box center [1521, 15] width 34 height 12
click at [141, 115] on input "Rua C 116 Loteamento novo passaré" at bounding box center [214, 109] width 147 height 12
type input "Rua C, 116 - passaré"
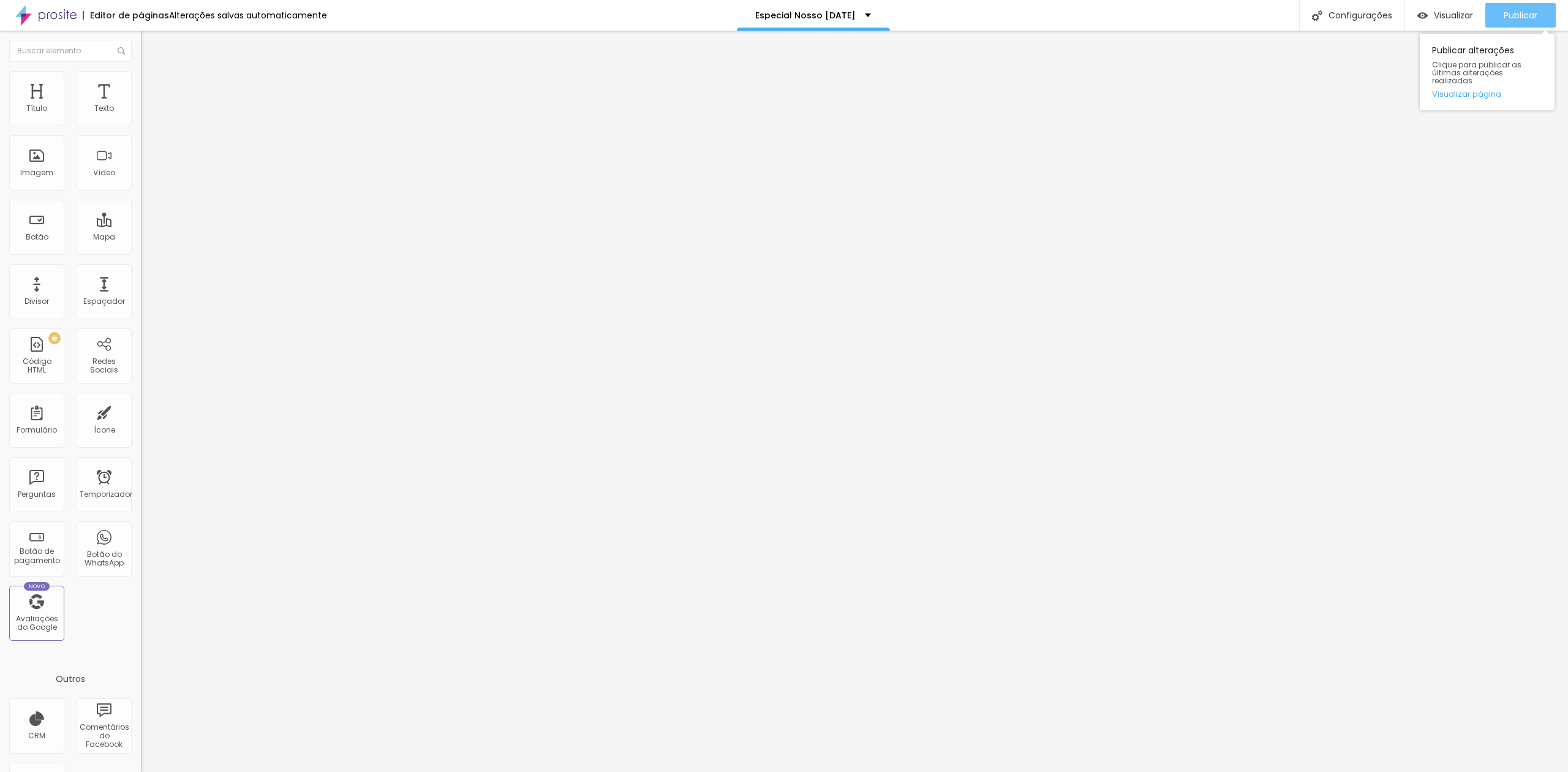
click at [1522, 7] on div "Publicar" at bounding box center [1521, 14] width 34 height 24
